Goal: Task Accomplishment & Management: Manage account settings

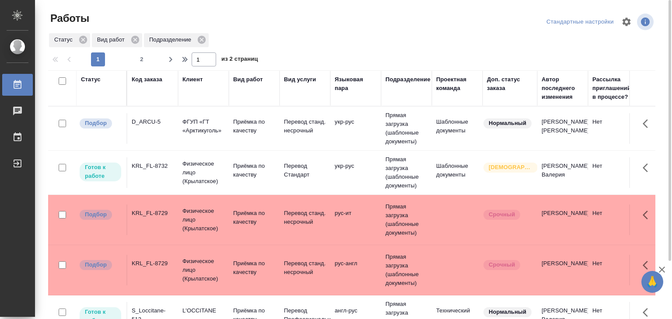
click at [274, 37] on div "Статус Вид работ Подразделение" at bounding box center [351, 40] width 607 height 16
click at [202, 220] on p "Физическое лицо (Крылатское)" at bounding box center [203, 220] width 42 height 26
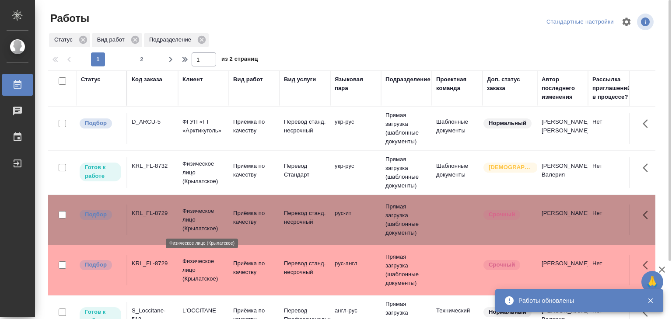
click at [217, 263] on p "Физическое лицо (Крылатское)" at bounding box center [203, 270] width 42 height 26
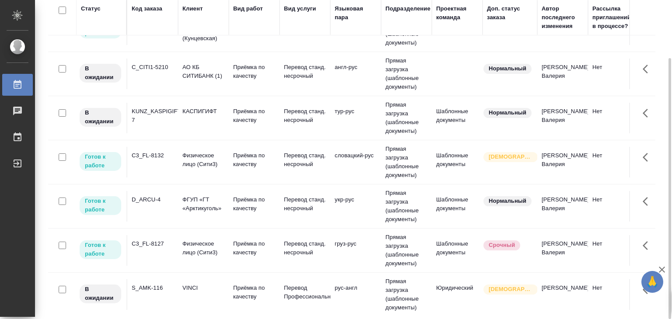
scroll to position [568, 0]
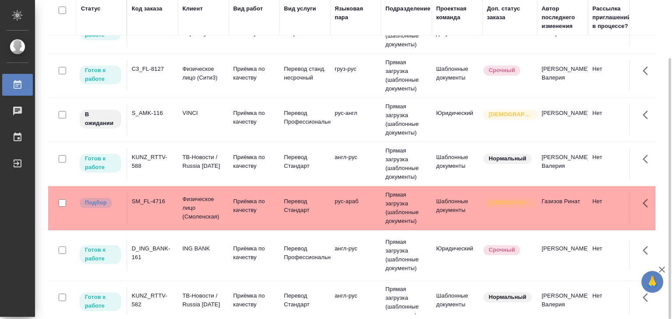
click at [161, 211] on td "SM_FL-4716" at bounding box center [152, 208] width 51 height 31
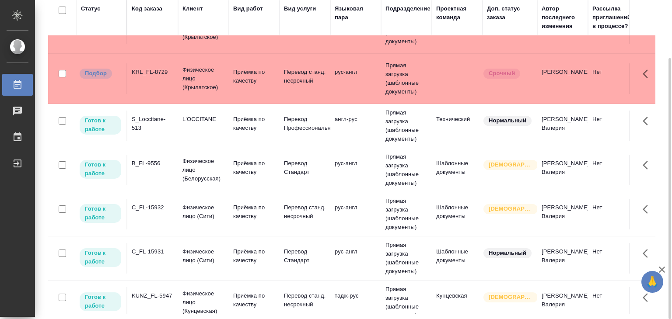
scroll to position [0, 0]
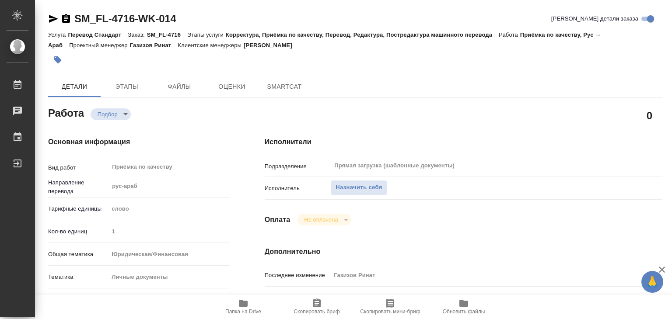
type textarea "x"
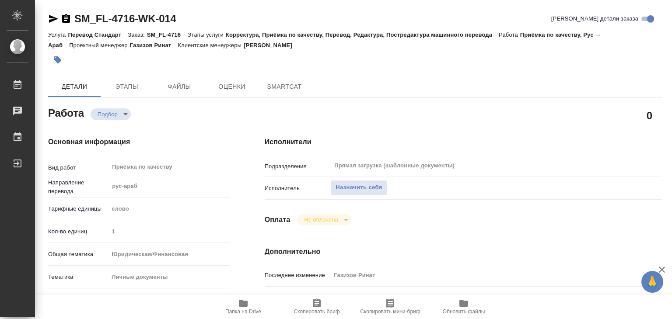
type textarea "x"
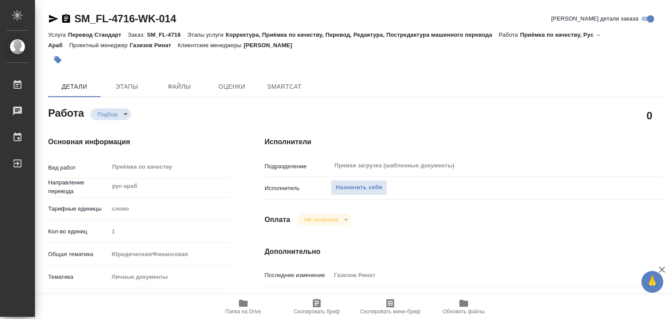
type textarea "x"
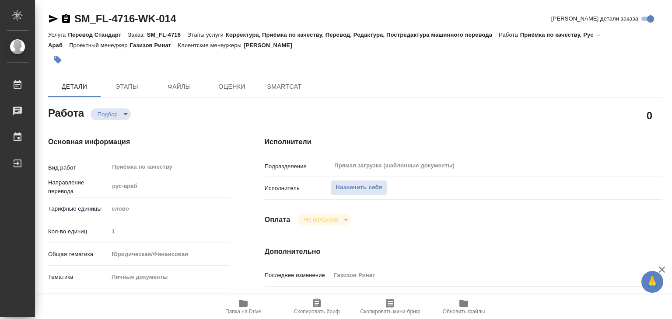
type textarea "x"
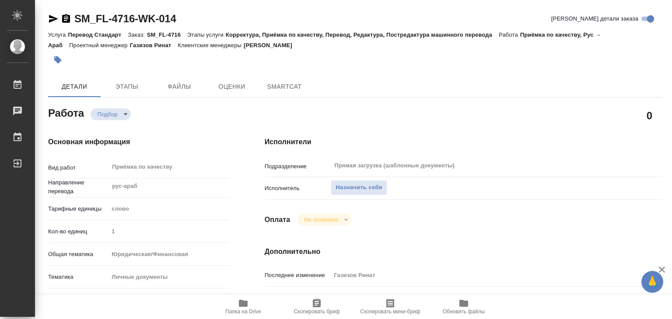
type textarea "x"
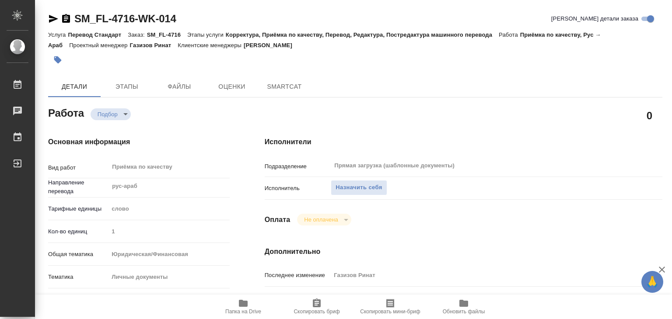
scroll to position [219, 0]
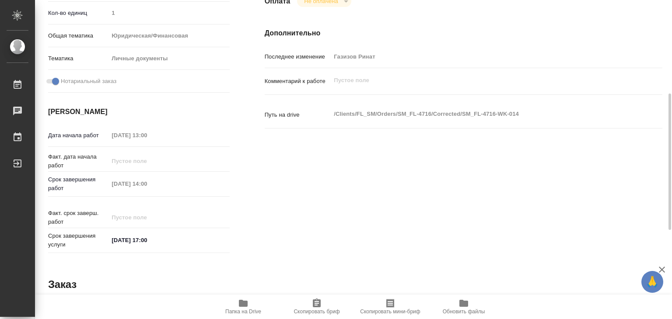
type textarea "x"
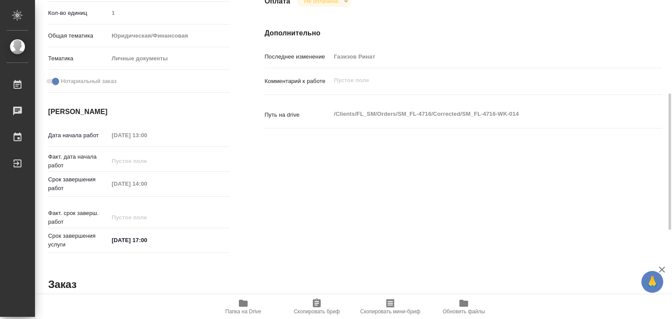
type textarea "x"
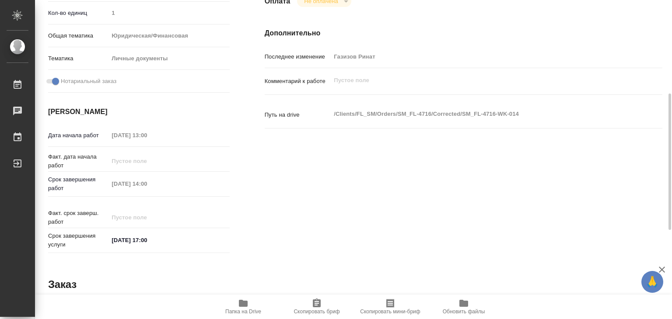
type textarea "x"
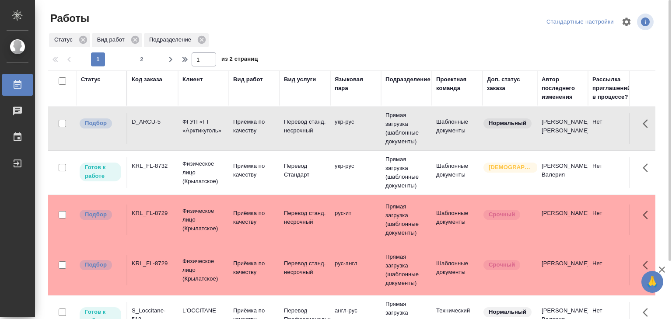
click at [196, 210] on p "Физическое лицо (Крылатское)" at bounding box center [203, 220] width 42 height 26
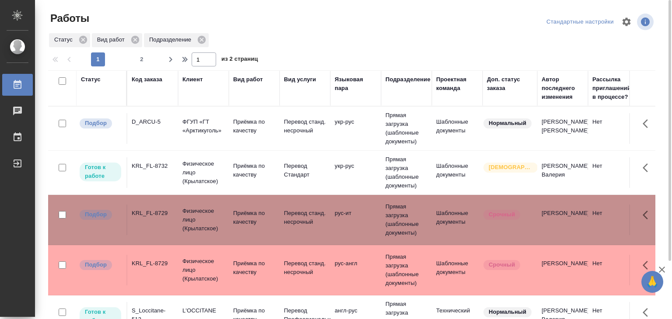
click at [192, 263] on p "Физическое лицо (Крылатское)" at bounding box center [203, 270] width 42 height 26
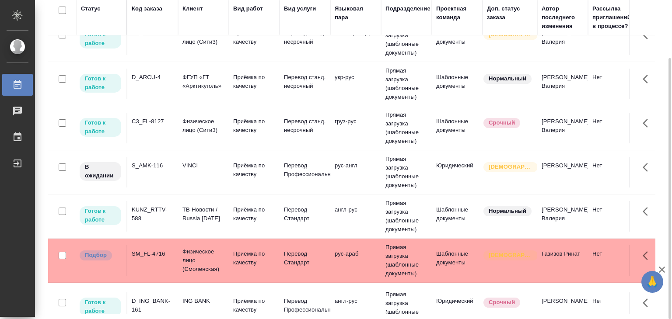
scroll to position [525, 0]
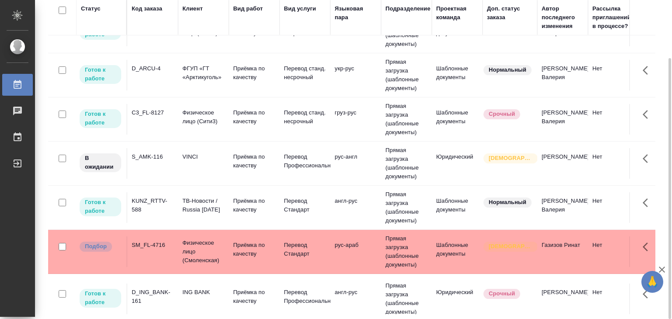
click at [226, 256] on td "Физическое лицо (Смоленская)" at bounding box center [203, 251] width 51 height 35
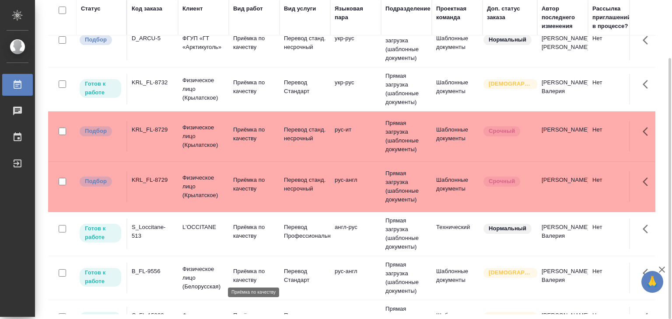
scroll to position [0, 0]
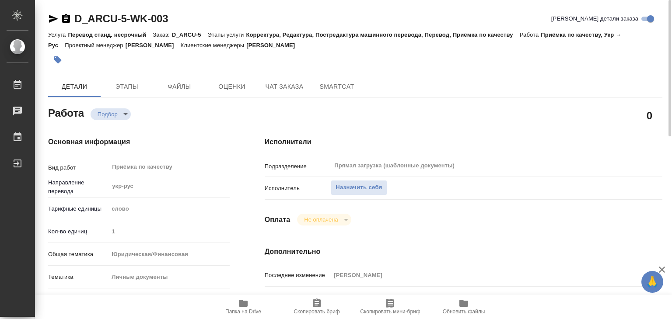
click at [240, 304] on icon "button" at bounding box center [243, 303] width 9 height 7
click at [357, 185] on span "Назначить себя" at bounding box center [358, 188] width 46 height 10
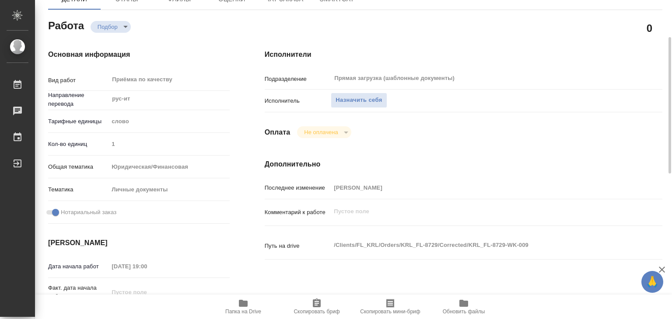
click at [249, 303] on span "Папка на Drive" at bounding box center [243, 306] width 63 height 17
click at [353, 98] on span "Назначить себя" at bounding box center [358, 100] width 46 height 10
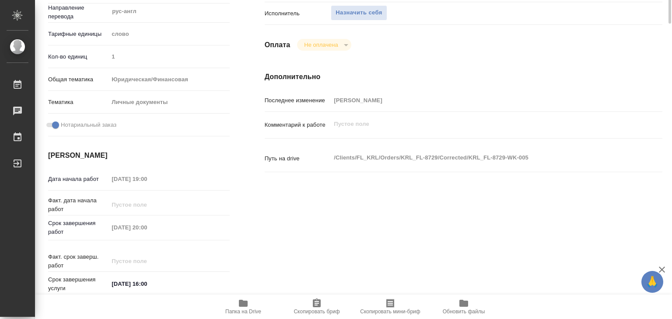
scroll to position [44, 0]
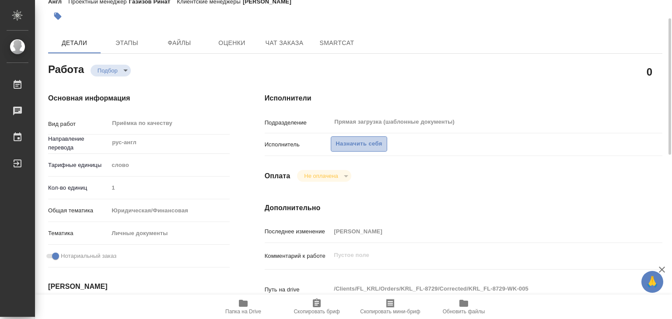
click at [349, 142] on span "Назначить себя" at bounding box center [358, 144] width 46 height 10
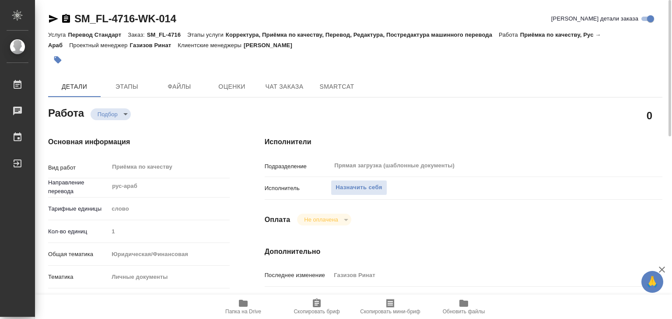
click at [244, 305] on icon "button" at bounding box center [243, 303] width 9 height 7
click at [346, 184] on span "Назначить себя" at bounding box center [358, 188] width 46 height 10
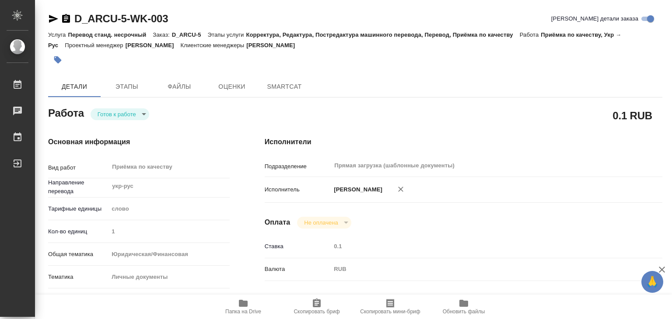
type textarea "x"
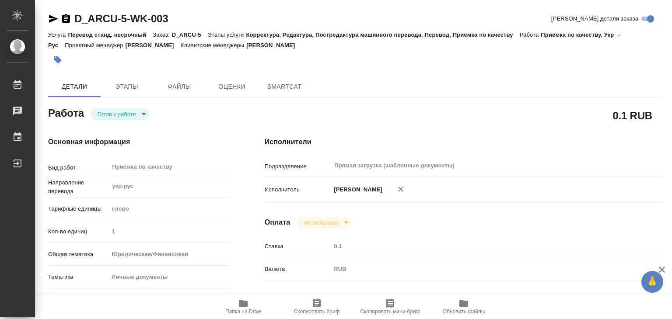
type textarea "x"
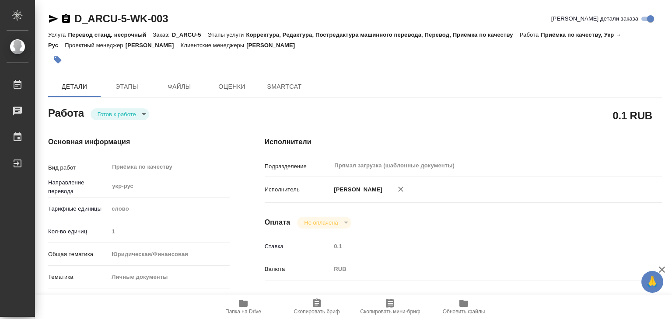
scroll to position [131, 0]
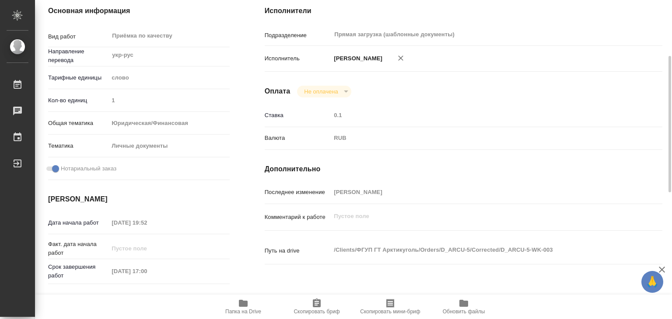
type textarea "x"
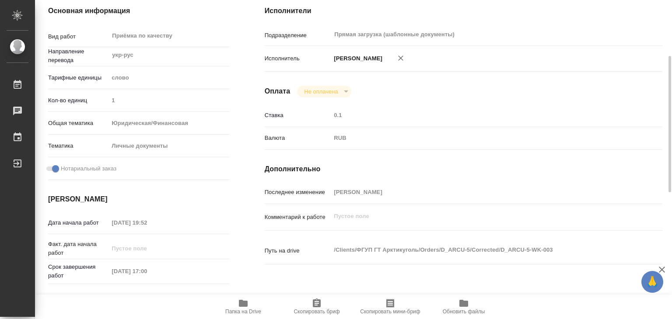
type textarea "x"
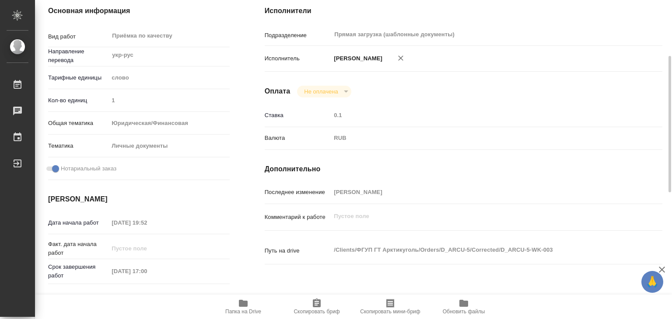
type textarea "x"
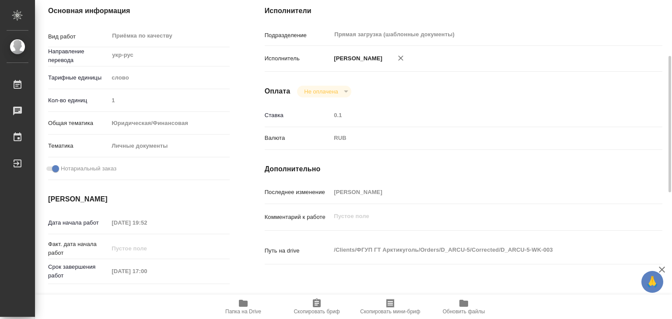
scroll to position [0, 0]
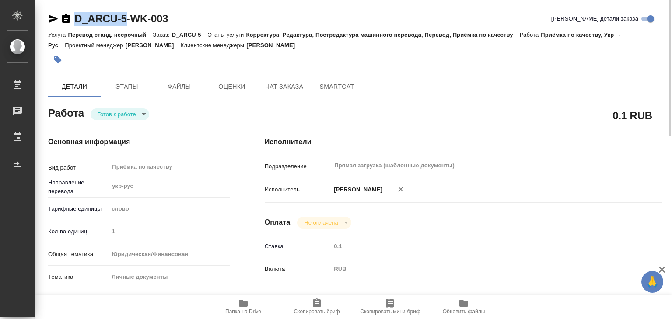
drag, startPoint x: 72, startPoint y: 9, endPoint x: 127, endPoint y: 22, distance: 56.6
copy link "D_ARCU-5"
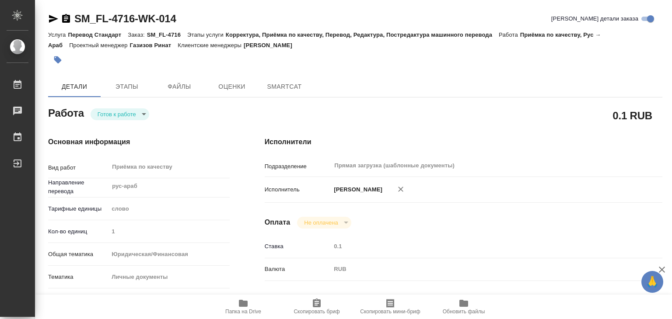
type textarea "x"
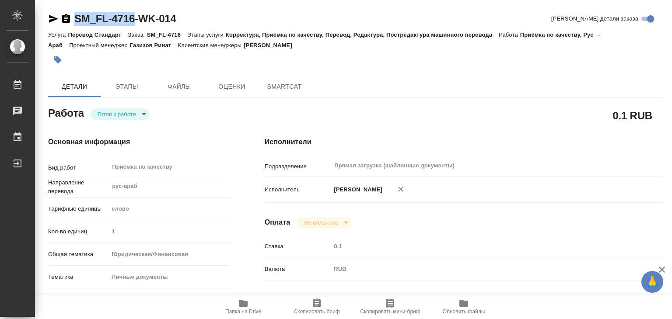
type textarea "x"
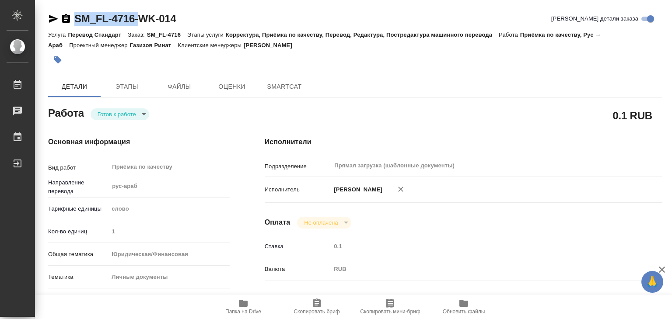
type textarea "x"
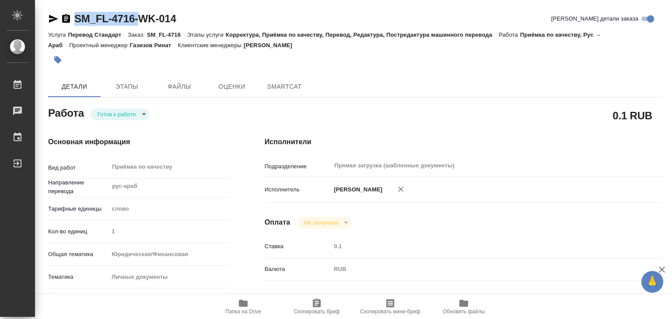
type textarea "x"
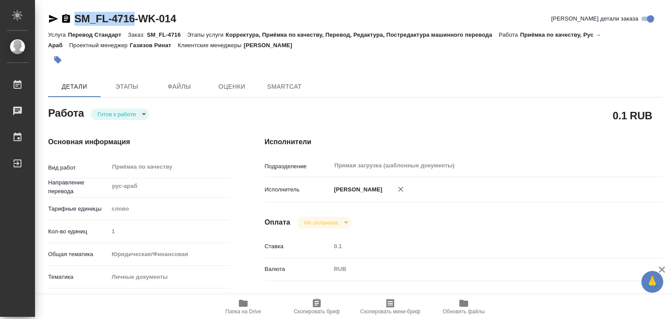
type textarea "x"
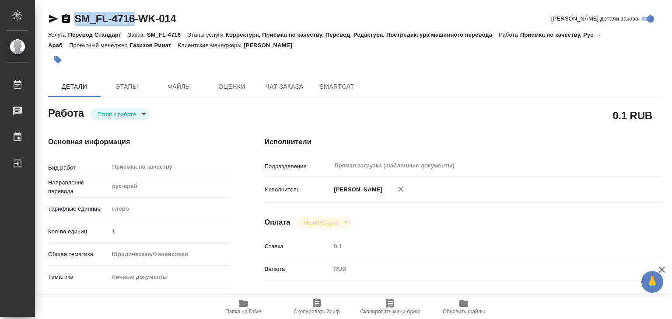
drag, startPoint x: 73, startPoint y: 10, endPoint x: 136, endPoint y: 19, distance: 63.6
type textarea "x"
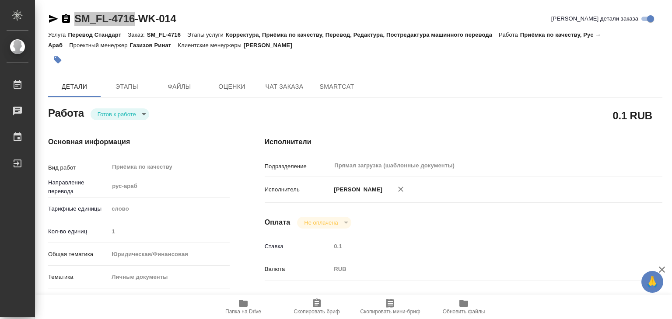
type textarea "x"
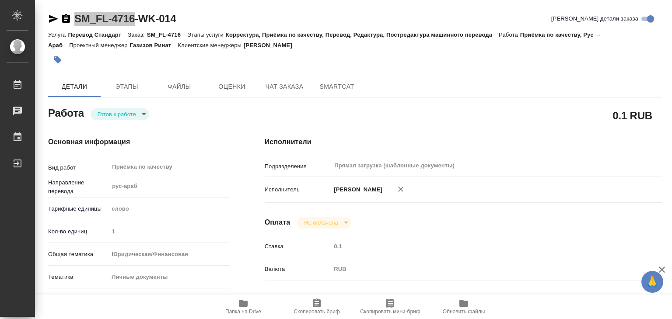
type textarea "x"
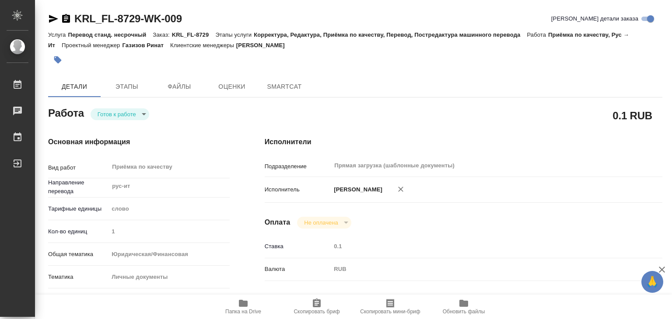
type textarea "x"
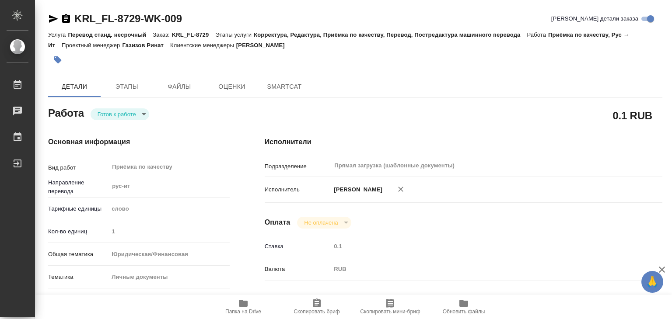
type textarea "x"
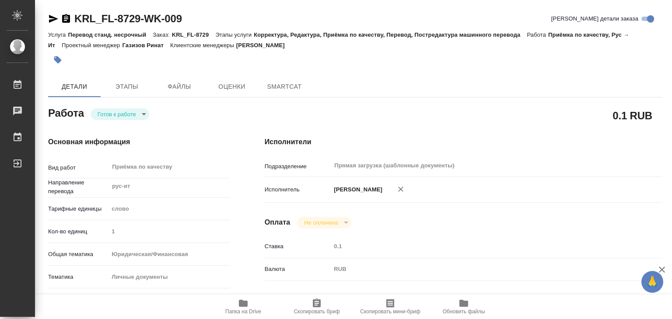
type textarea "x"
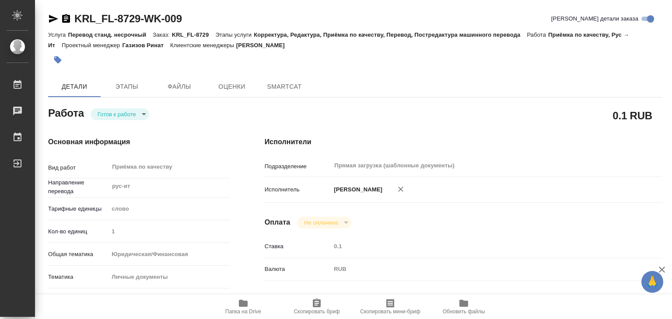
type textarea "x"
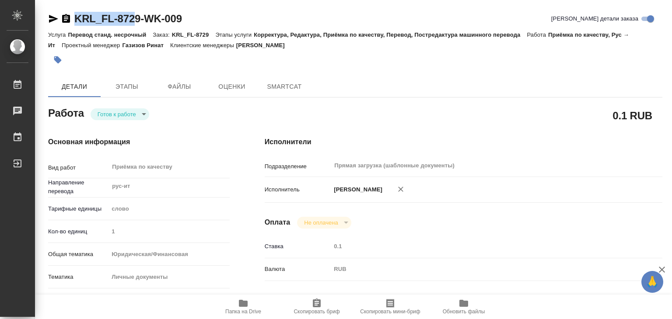
type textarea "x"
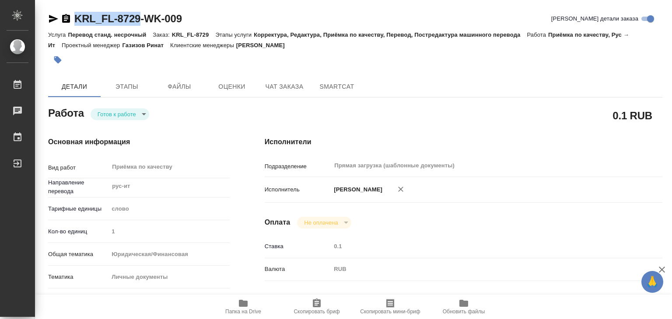
drag, startPoint x: 75, startPoint y: 8, endPoint x: 138, endPoint y: 17, distance: 63.6
copy link "KRL_FL-8729"
type textarea "x"
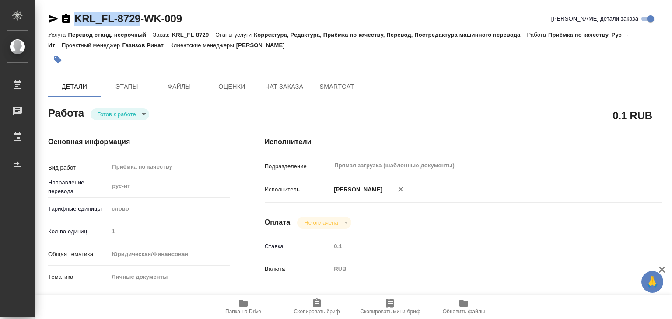
type textarea "x"
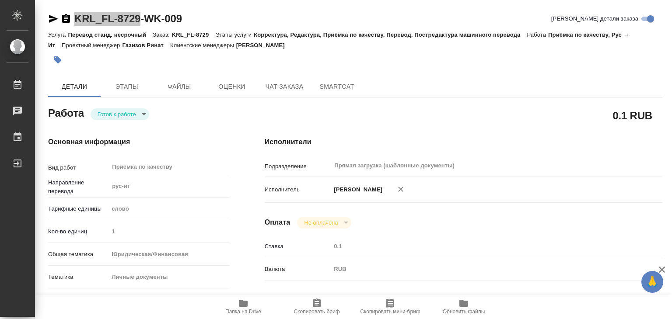
type textarea "x"
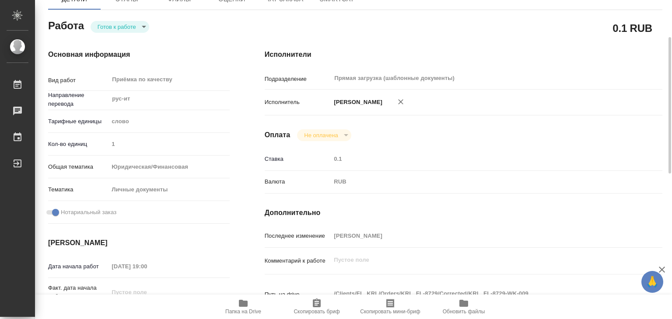
scroll to position [131, 0]
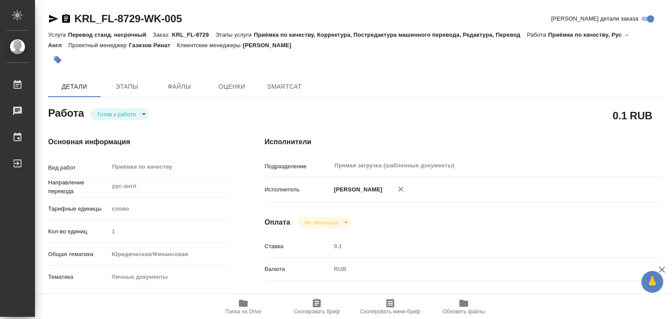
type textarea "x"
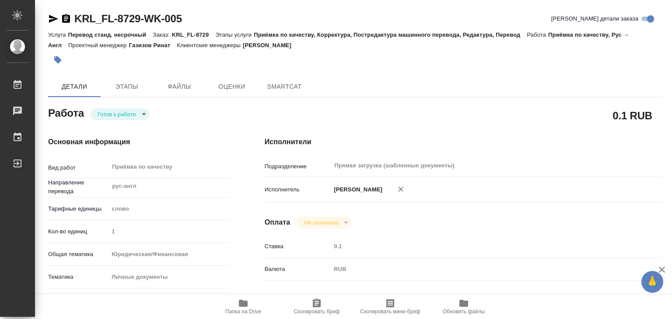
type textarea "x"
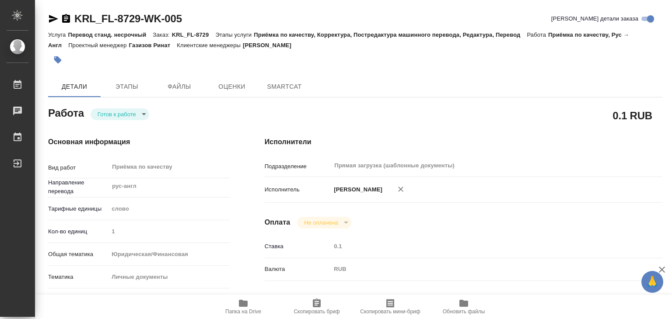
type textarea "x"
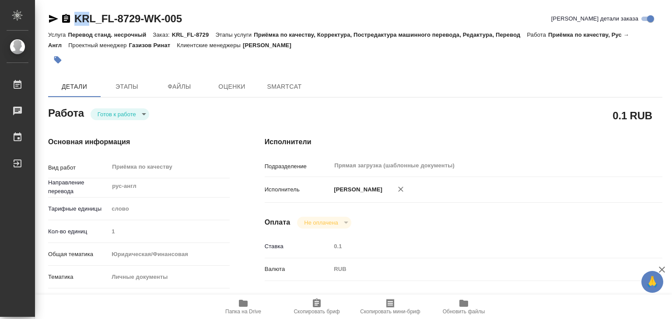
type textarea "x"
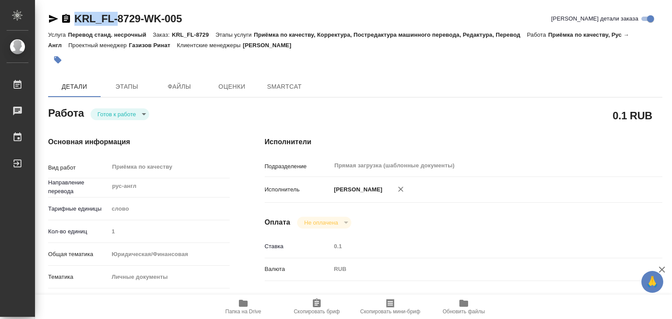
type textarea "x"
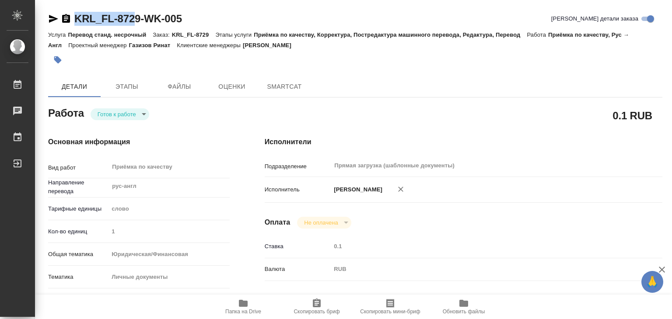
type textarea "x"
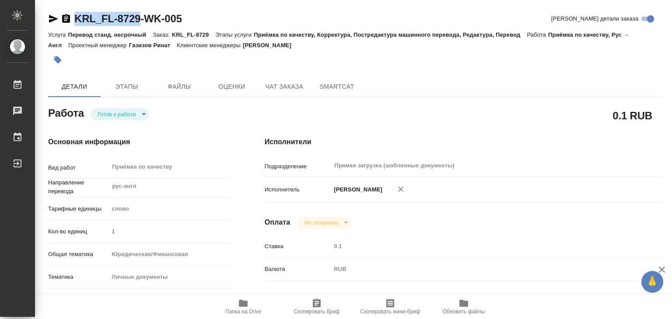
drag, startPoint x: 73, startPoint y: 7, endPoint x: 140, endPoint y: 14, distance: 67.3
copy link "KRL_FL-8729"
type textarea "x"
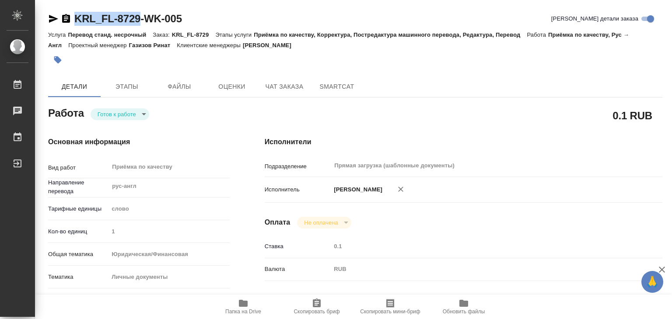
type textarea "x"
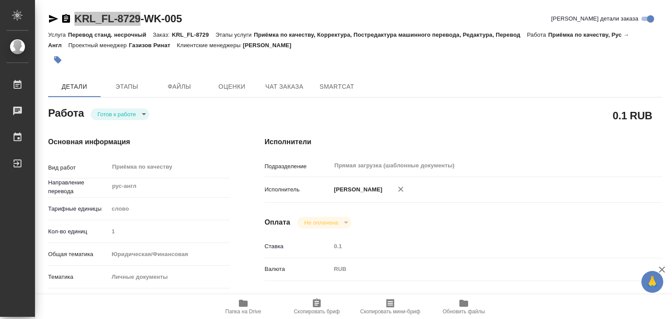
type textarea "x"
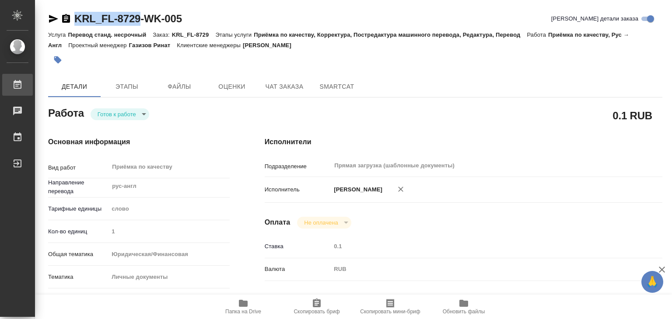
type textarea "x"
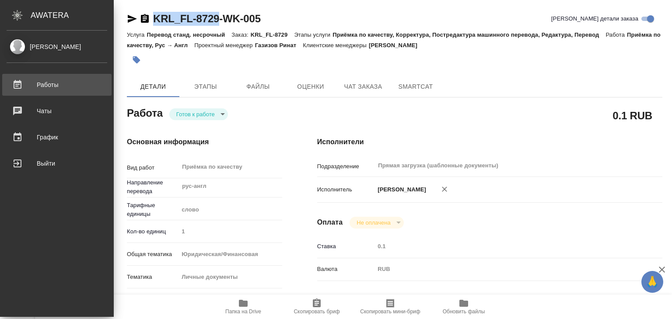
type textarea "x"
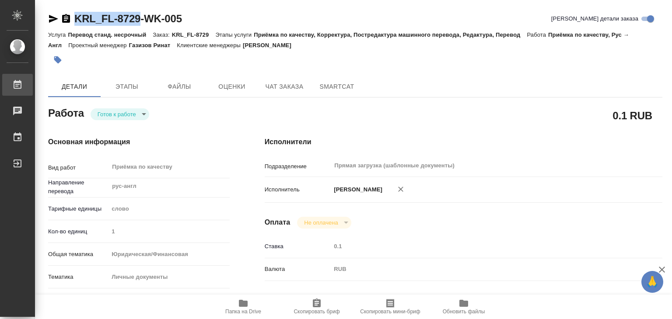
click at [17, 83] on div "Работы" at bounding box center [7, 84] width 22 height 13
type textarea "x"
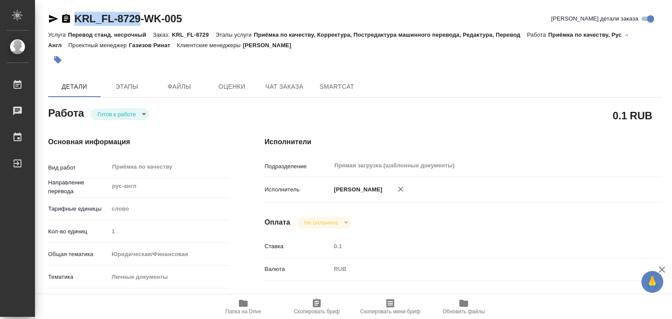
type textarea "x"
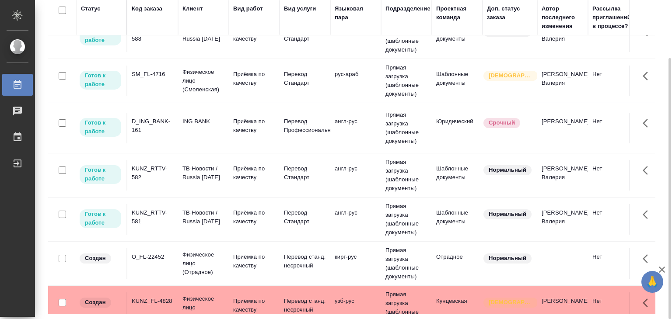
scroll to position [700, 0]
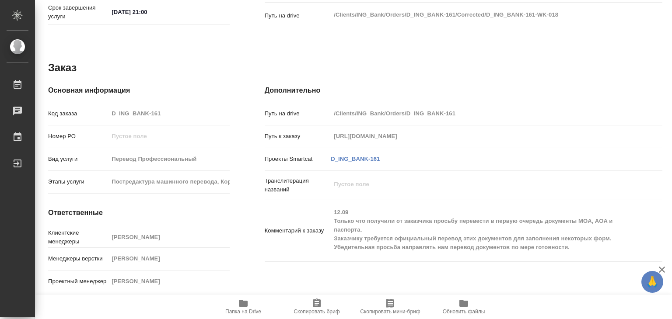
scroll to position [272, 0]
